Goal: Task Accomplishment & Management: Use online tool/utility

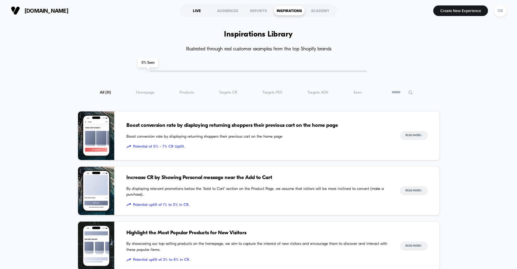
click at [198, 13] on div "LIVE" at bounding box center [196, 11] width 31 height 10
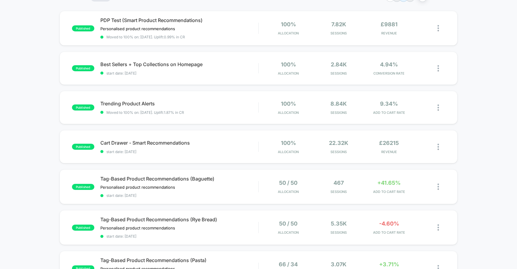
scroll to position [56, 0]
click at [249, 103] on span "Trending Product Alerts Click to edit experience details" at bounding box center [179, 103] width 158 height 6
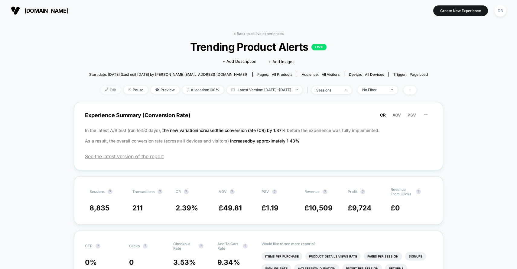
click at [105, 90] on span "Edit" at bounding box center [111, 90] width 20 height 8
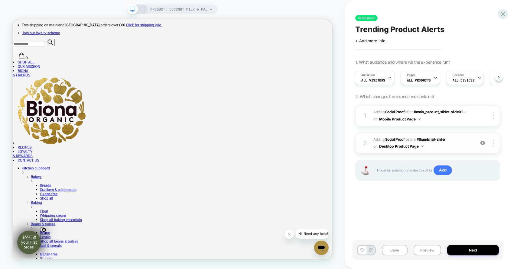
click at [448, 150] on div "2 #_loomi_addon_1752142734137 Adding Social Proof BEFORE #thumbnail-slider #thu…" at bounding box center [427, 143] width 145 height 21
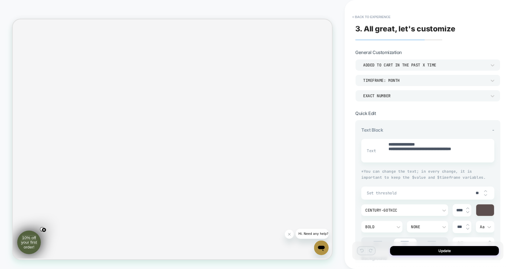
scroll to position [79, 0]
type textarea "*"
